Goal: Information Seeking & Learning: Compare options

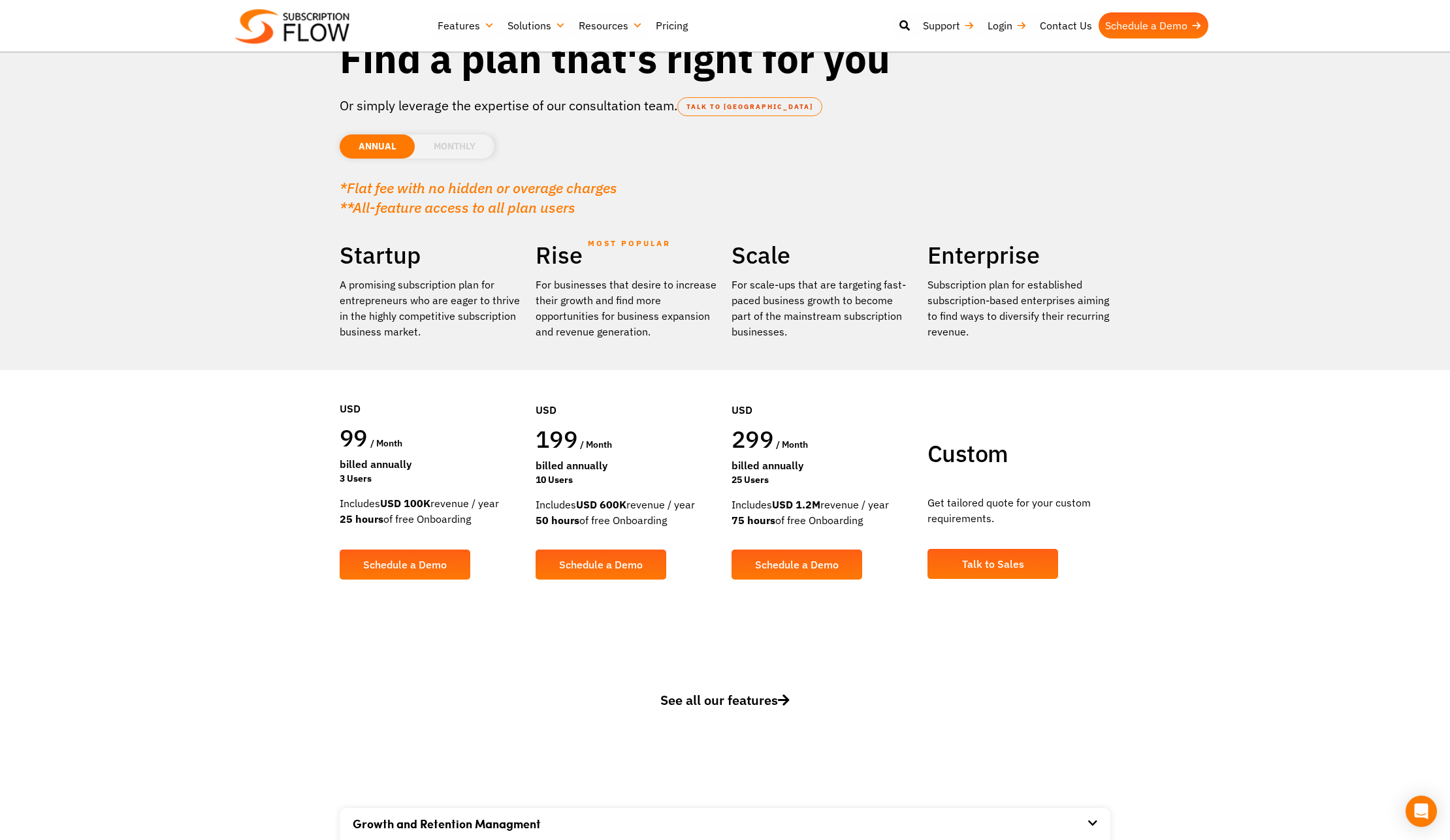
scroll to position [88, 0]
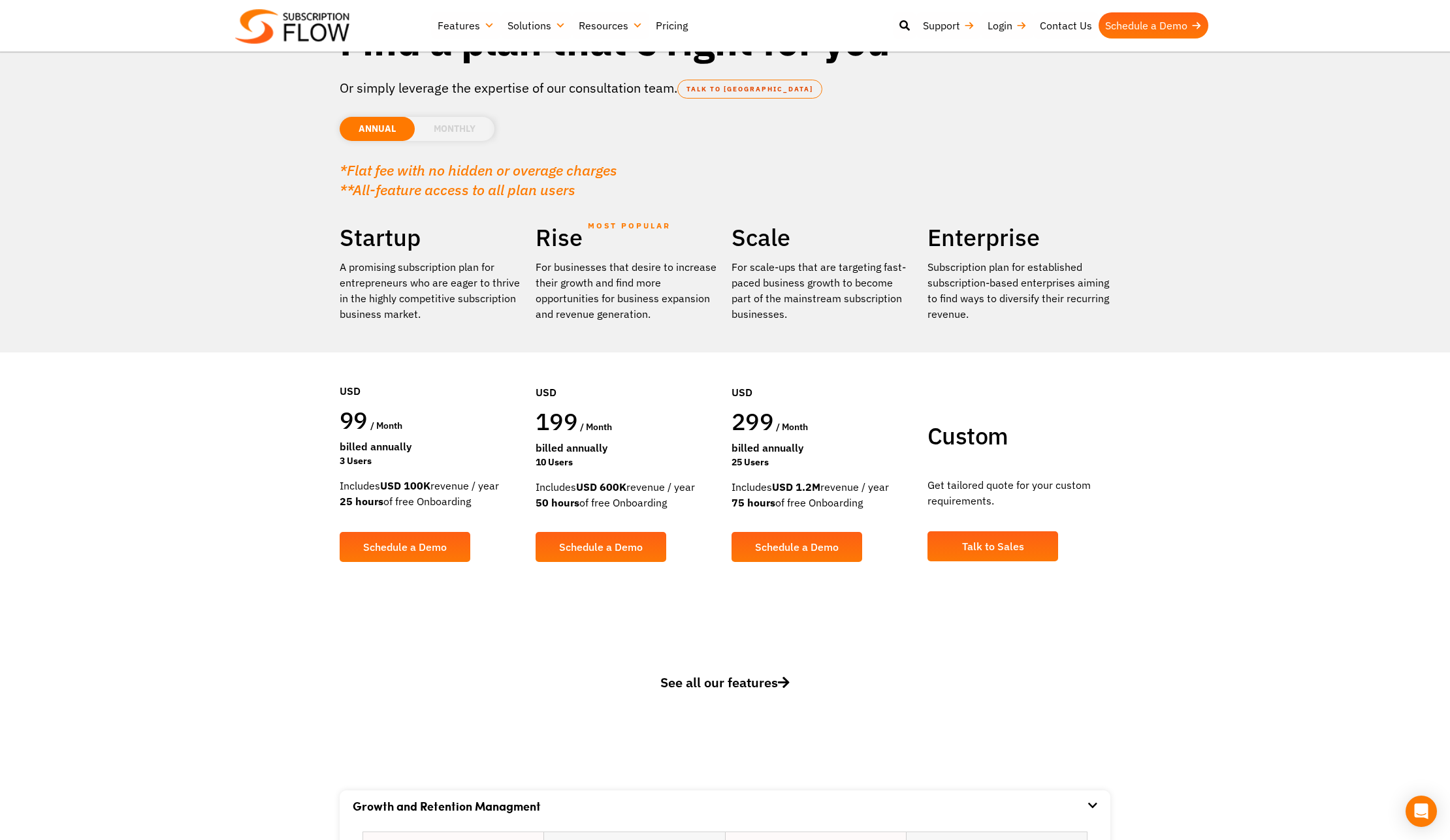
click at [755, 682] on span "See all our features" at bounding box center [725, 683] width 129 height 17
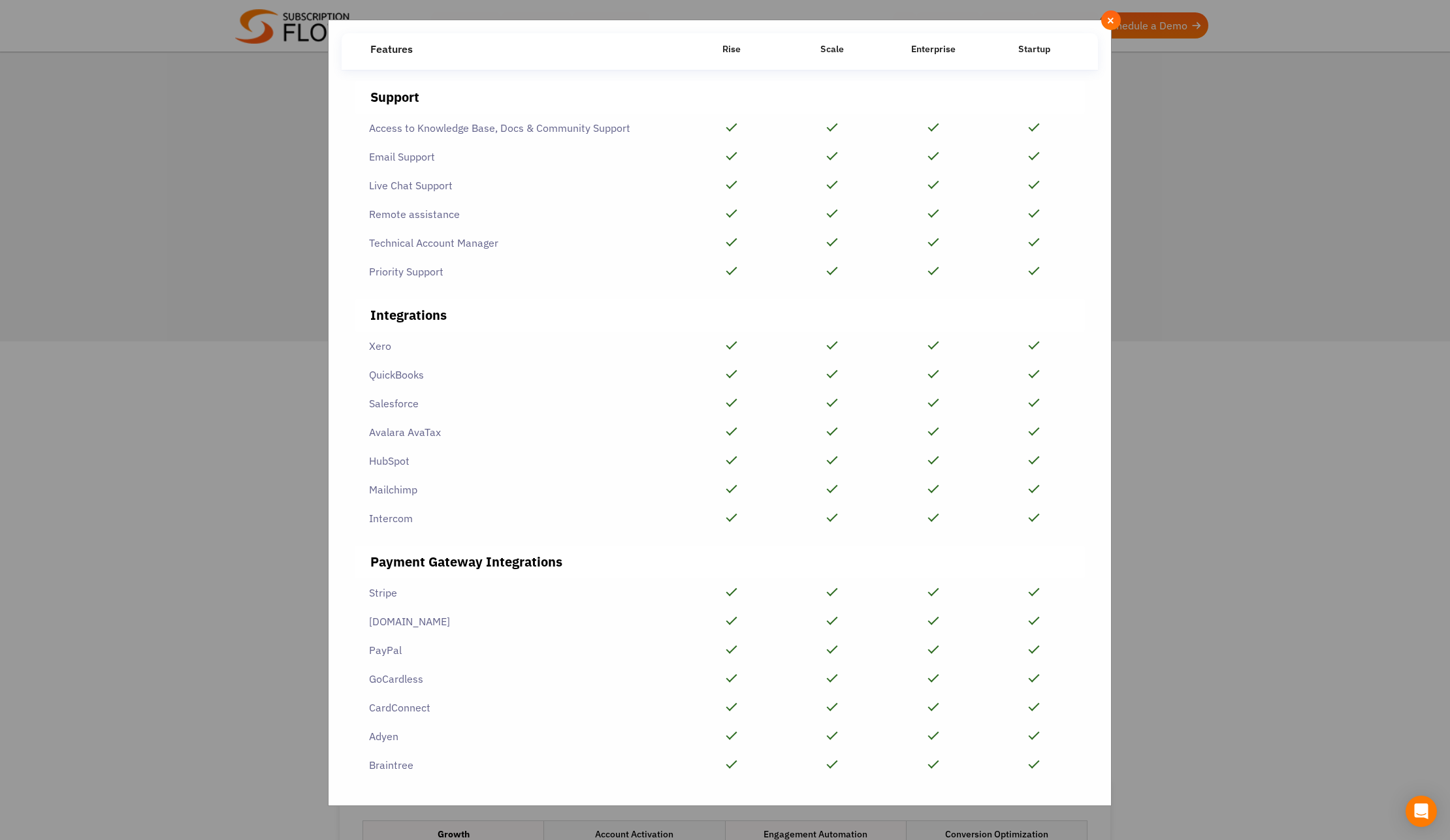
scroll to position [101, 0]
click at [1110, 19] on span "×" at bounding box center [1111, 19] width 9 height 14
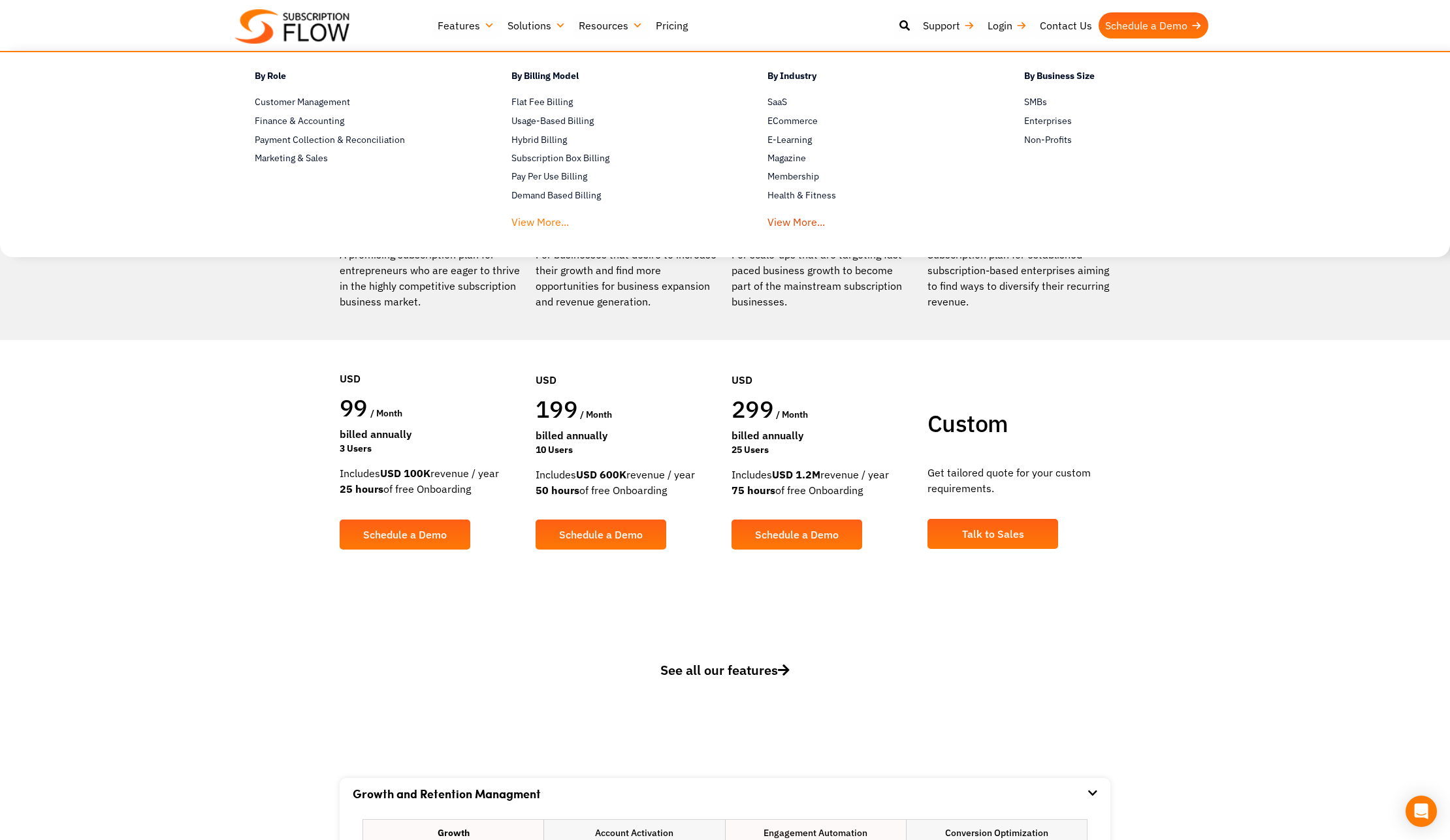
click at [538, 221] on link "View More..." at bounding box center [540, 219] width 57 height 24
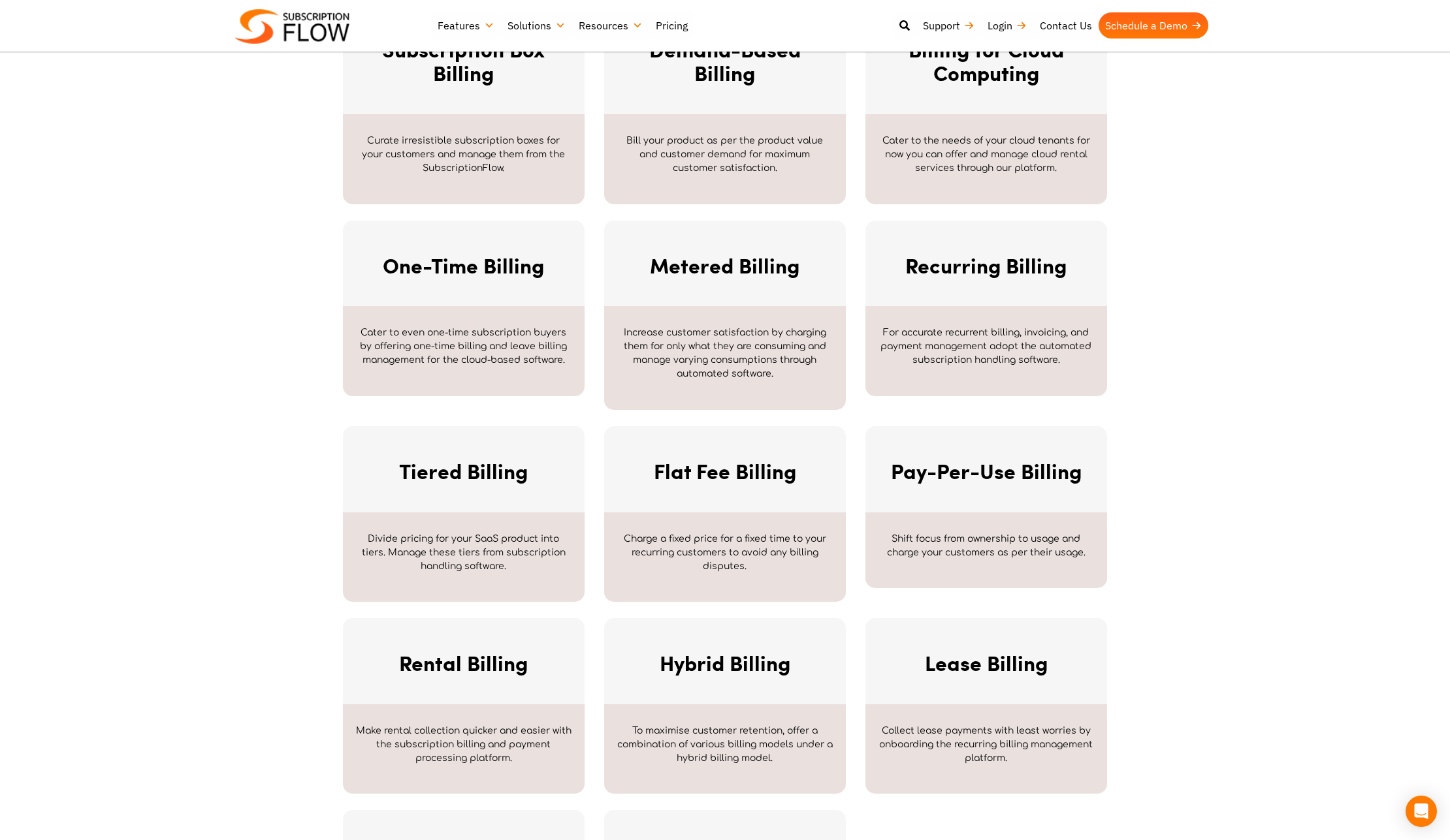
scroll to position [722, 0]
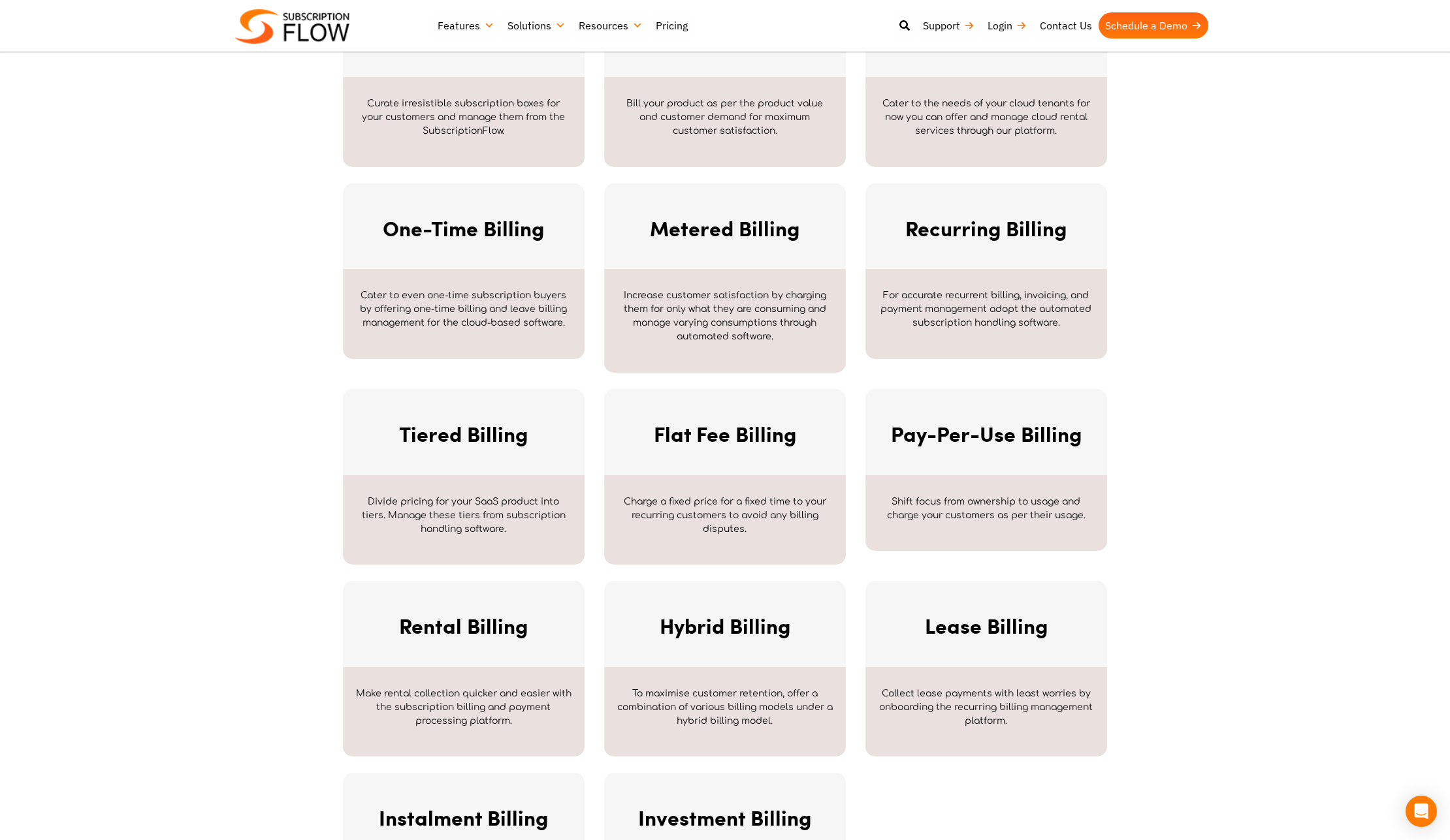
click at [1034, 226] on h2 "Recurring Billing" at bounding box center [986, 228] width 209 height 24
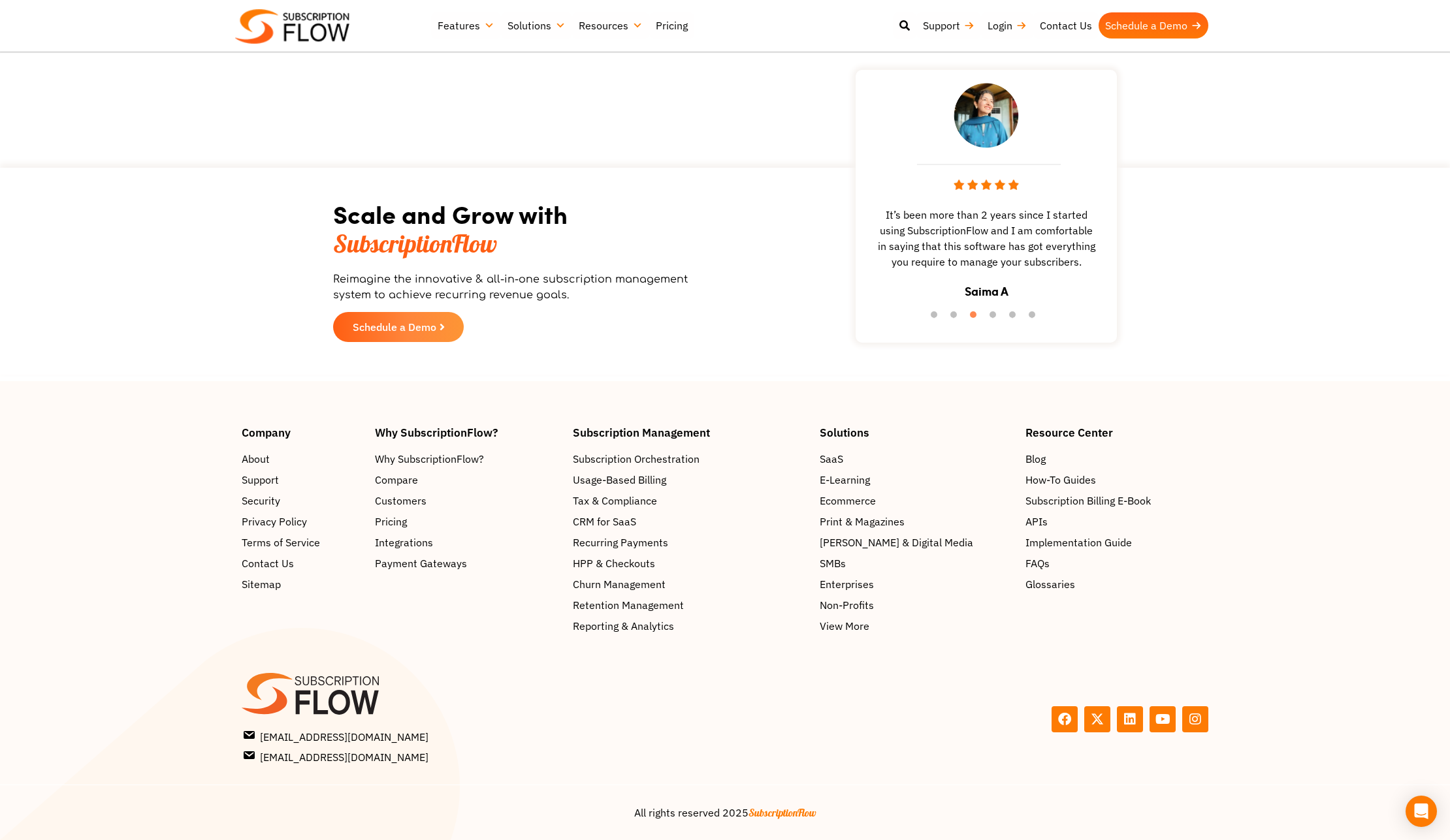
scroll to position [1719, 0]
click at [401, 472] on span "Compare" at bounding box center [399, 479] width 43 height 15
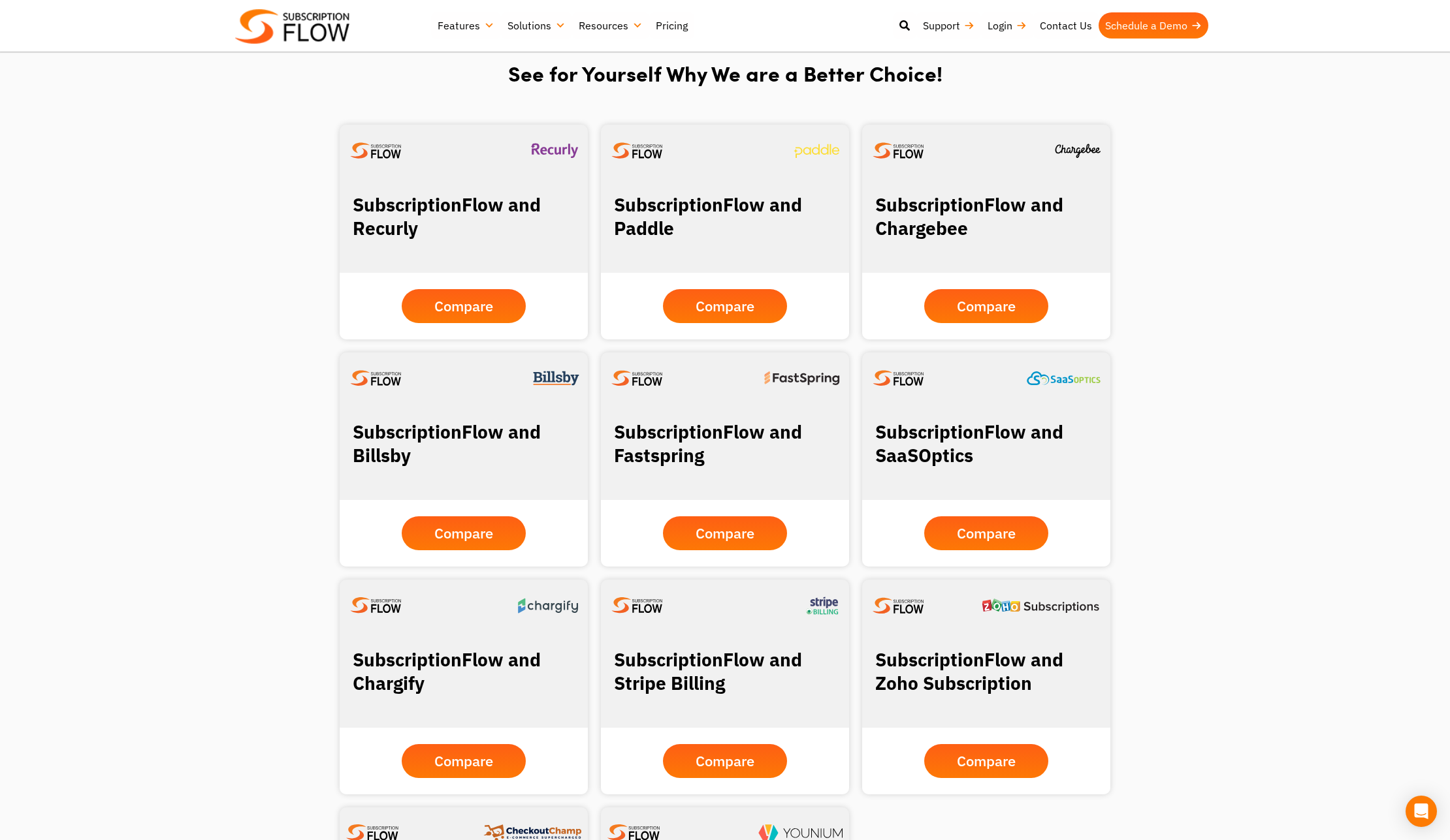
scroll to position [837, 0]
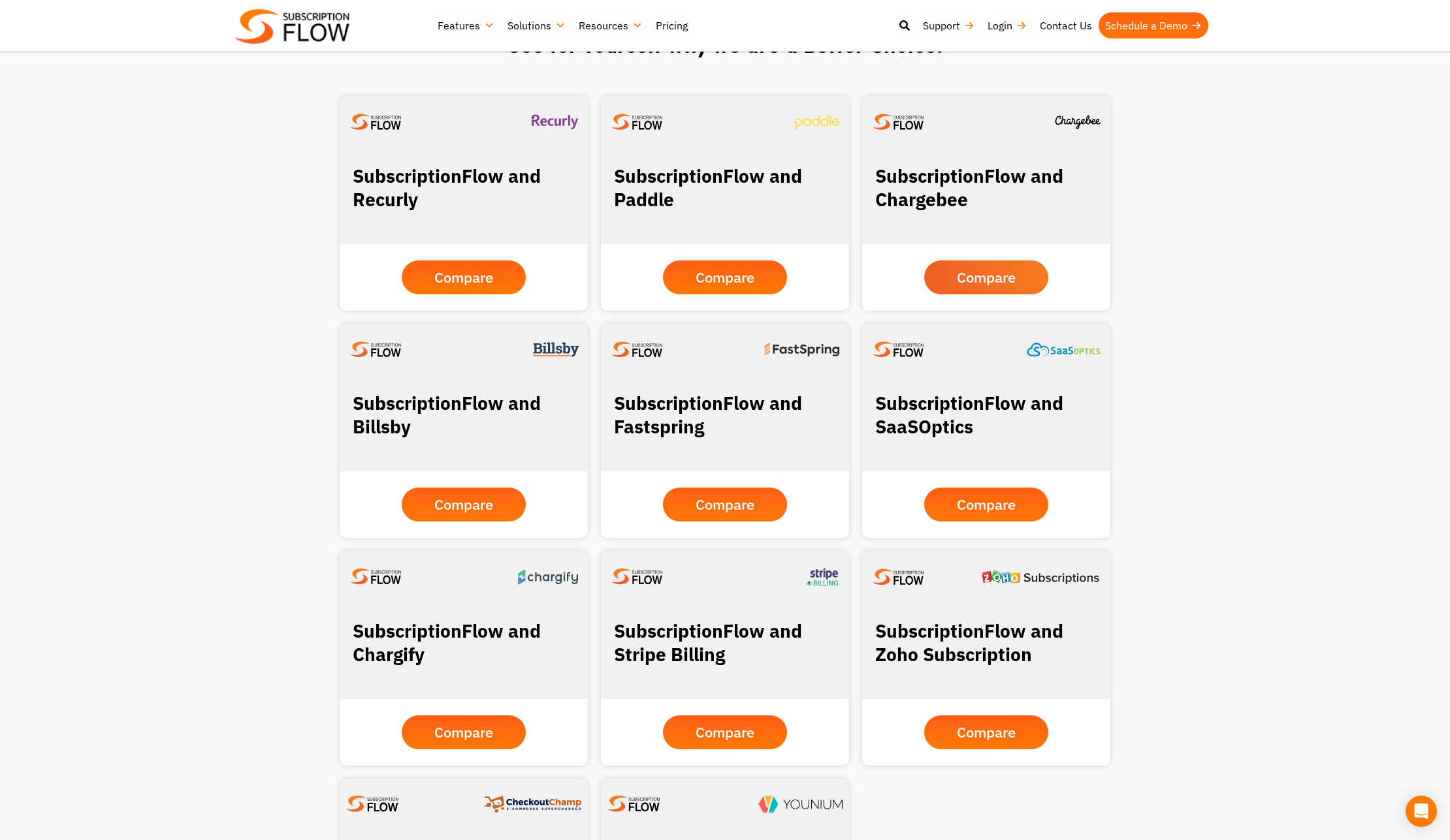
click at [996, 280] on span "Compare" at bounding box center [985, 277] width 58 height 14
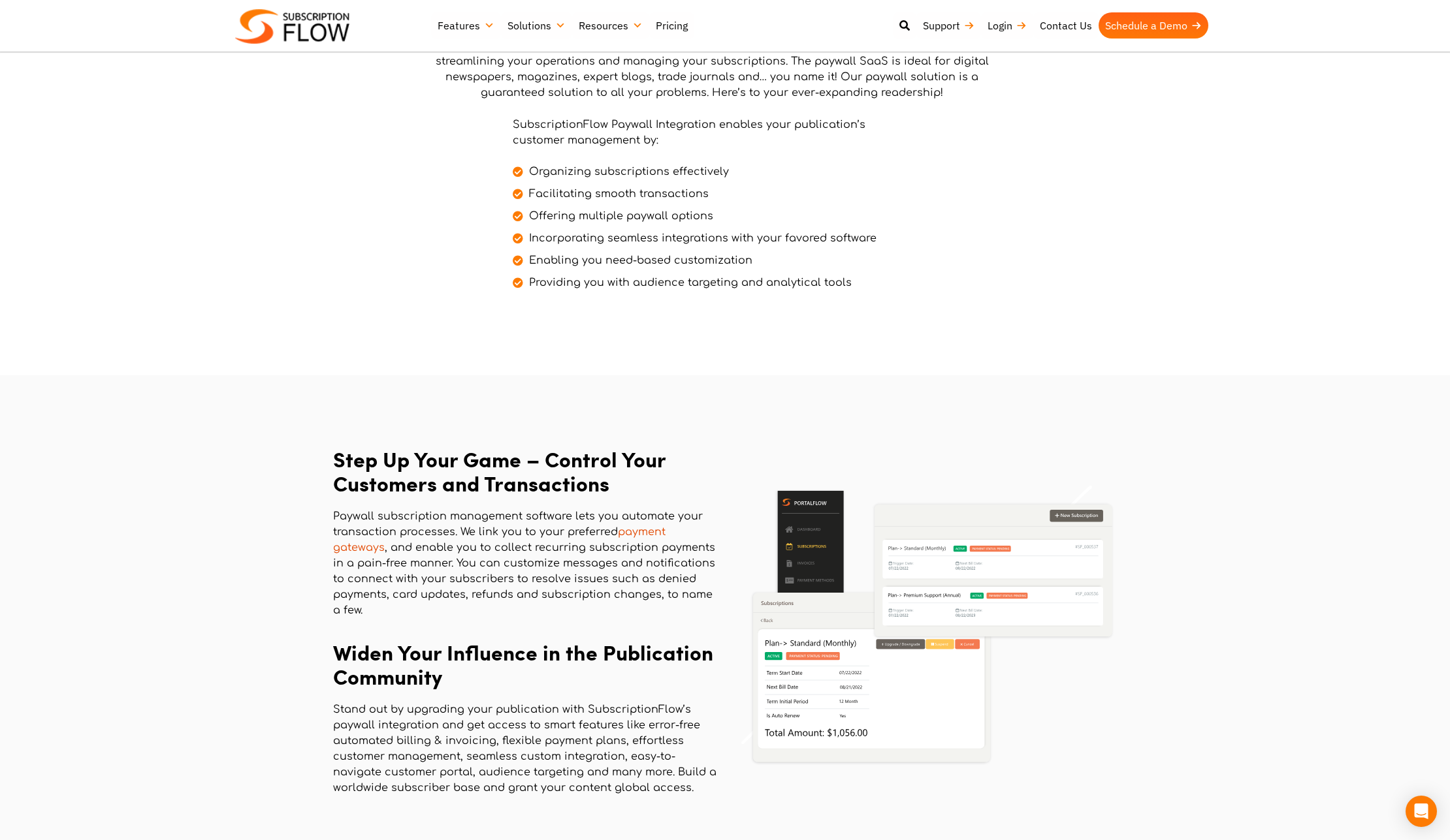
scroll to position [1794, 0]
click at [673, 26] on link "Pricing" at bounding box center [672, 25] width 45 height 26
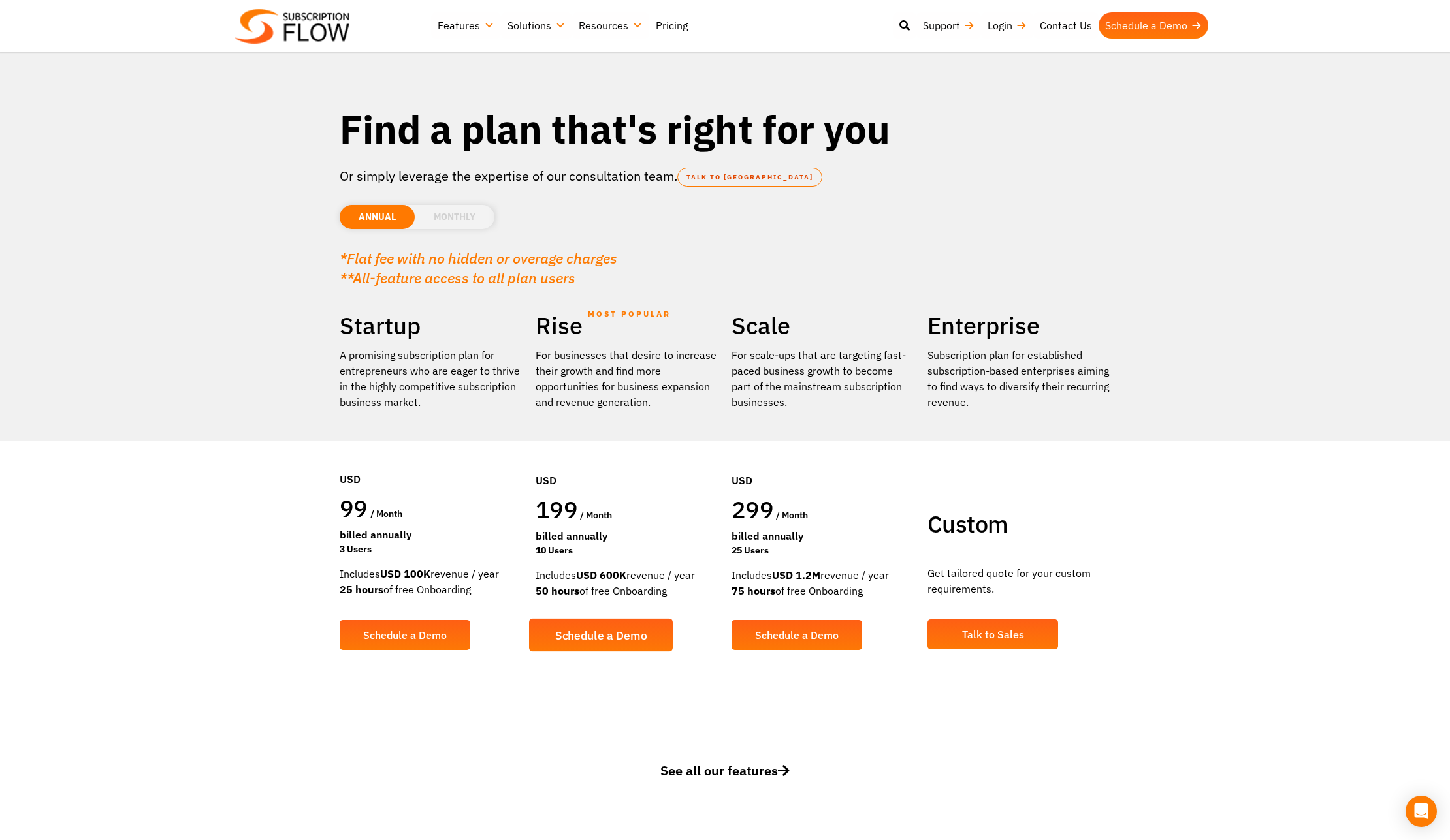
click at [616, 632] on span "Schedule a Demo" at bounding box center [601, 635] width 92 height 11
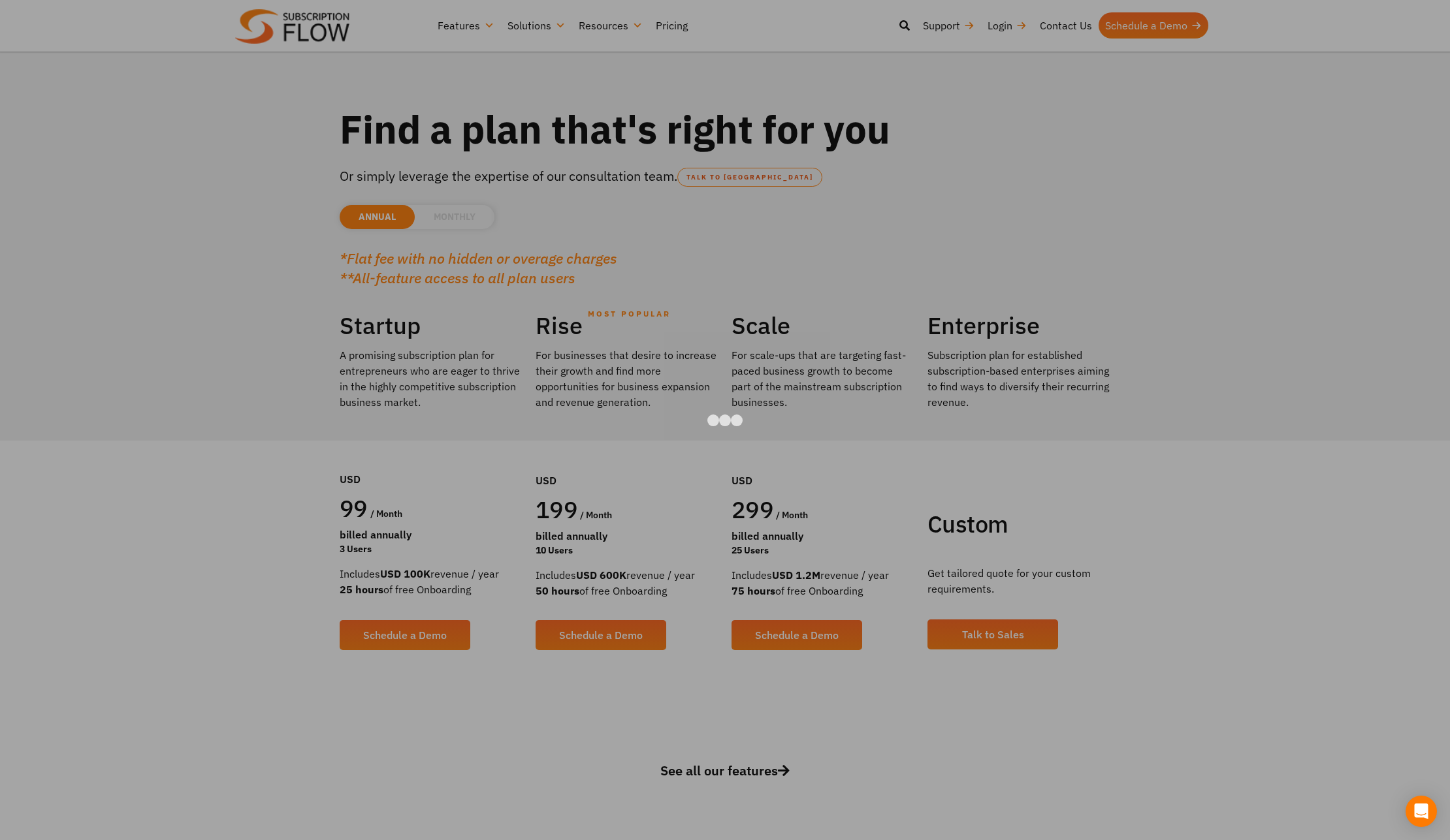
click at [280, 398] on div at bounding box center [725, 420] width 1450 height 840
